Goal: Task Accomplishment & Management: Manage account settings

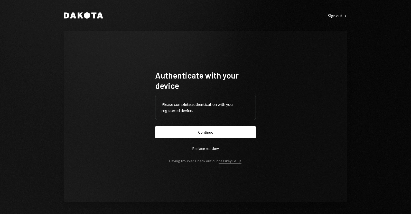
click at [180, 126] on form "Authenticate with your device Please complete authentication with your register…" at bounding box center [205, 116] width 101 height 93
click at [180, 129] on button "Continue" at bounding box center [205, 132] width 101 height 12
click at [182, 133] on button "Continue" at bounding box center [205, 132] width 101 height 12
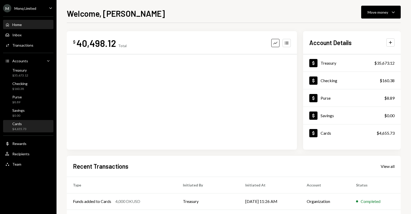
click at [28, 124] on div "Cards $4,655.73" at bounding box center [28, 126] width 46 height 10
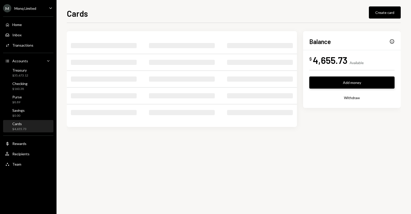
click at [356, 80] on button "Add money" at bounding box center [351, 82] width 85 height 12
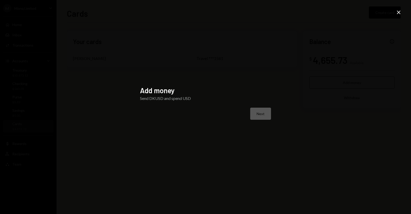
click at [261, 116] on div "Next" at bounding box center [205, 113] width 131 height 12
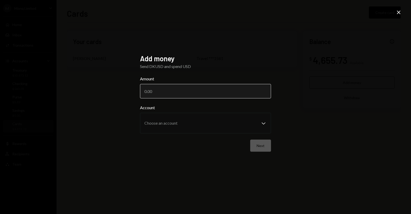
click at [200, 95] on input "Amount" at bounding box center [205, 91] width 131 height 14
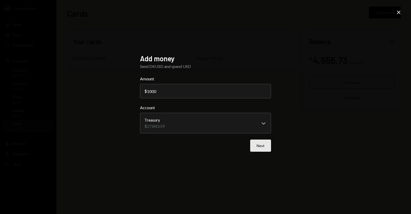
type input "1000"
click at [265, 143] on button "Next" at bounding box center [260, 145] width 21 height 12
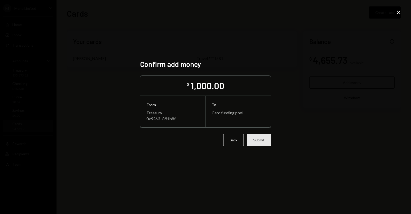
click at [258, 143] on button "Submit" at bounding box center [259, 140] width 24 height 12
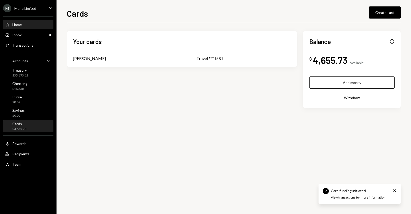
click at [32, 26] on div "Home Home" at bounding box center [28, 24] width 46 height 5
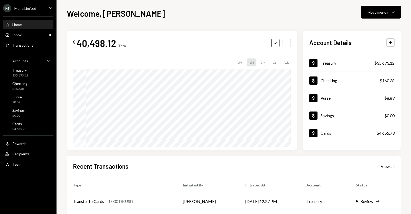
scroll to position [72, 0]
